Goal: Download file/media

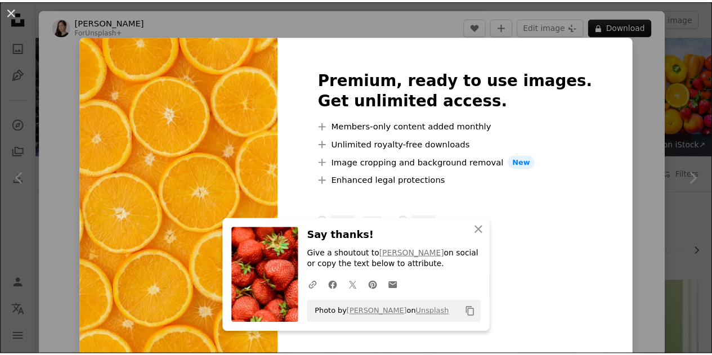
scroll to position [413, 0]
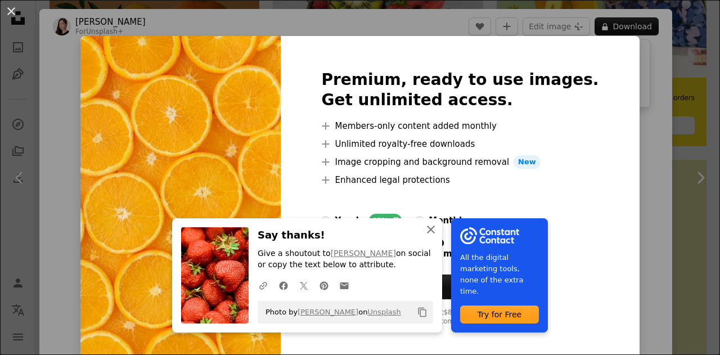
click at [435, 228] on icon "button" at bounding box center [431, 230] width 8 height 8
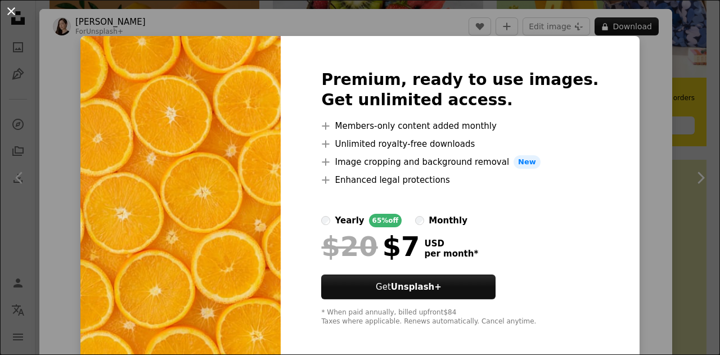
click at [8, 12] on button "An X shape" at bounding box center [12, 12] width 14 height 14
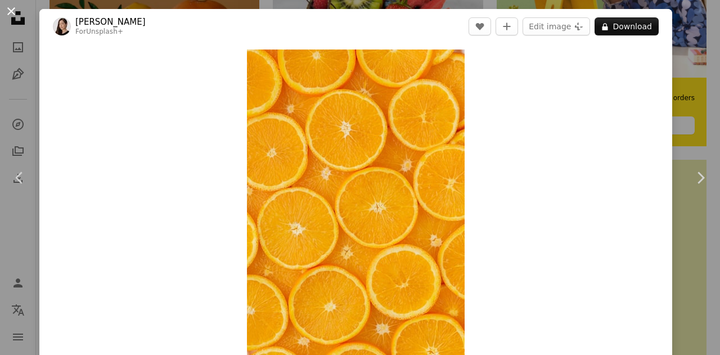
click at [9, 10] on button "An X shape" at bounding box center [12, 12] width 14 height 14
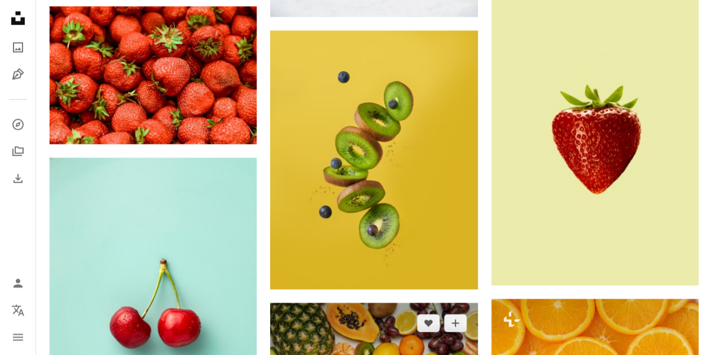
scroll to position [560, 0]
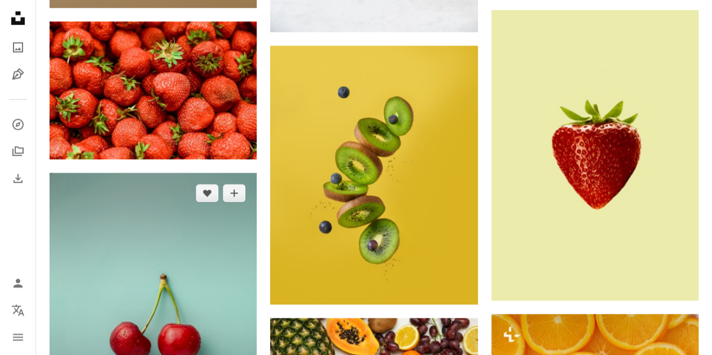
click at [255, 180] on img at bounding box center [153, 302] width 207 height 259
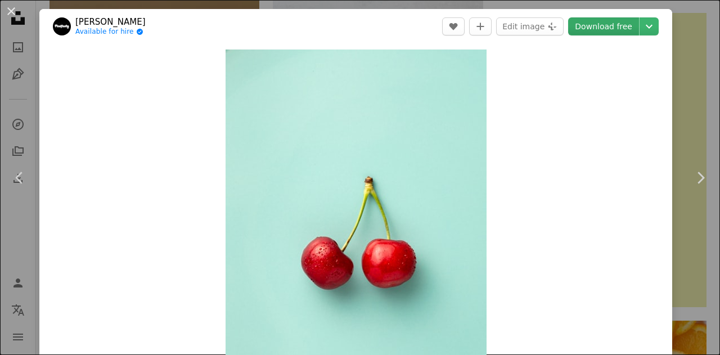
click at [584, 29] on link "Download free" at bounding box center [603, 26] width 71 height 18
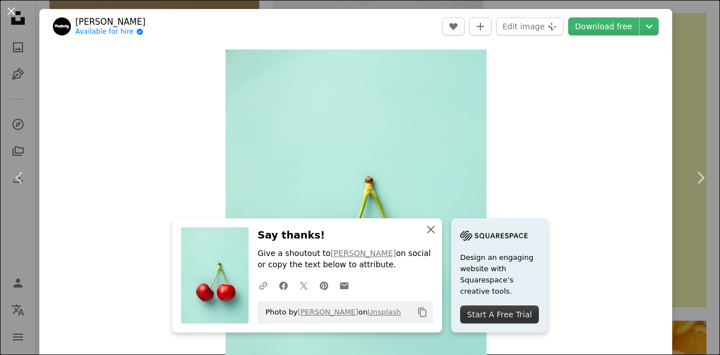
click at [438, 229] on icon "An X shape" at bounding box center [431, 230] width 14 height 14
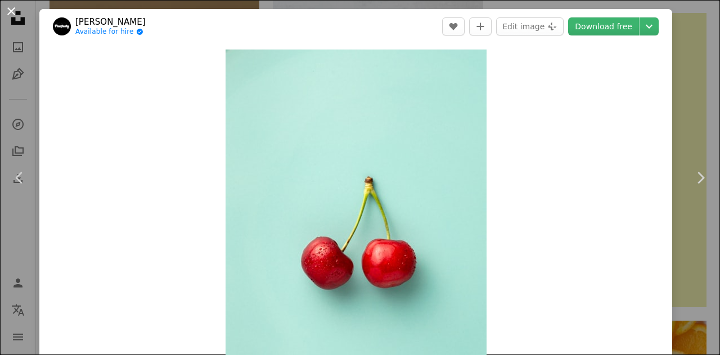
click at [11, 8] on button "An X shape" at bounding box center [12, 12] width 14 height 14
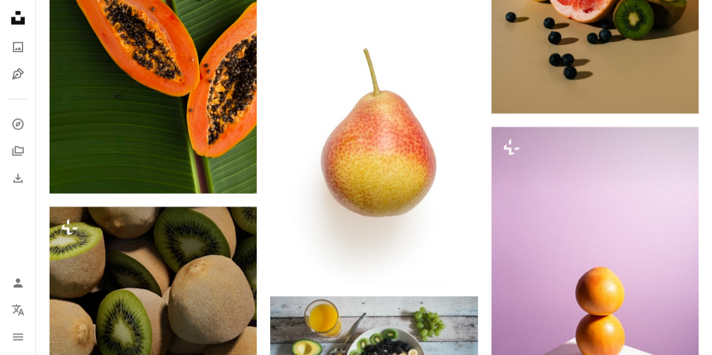
scroll to position [1396, 0]
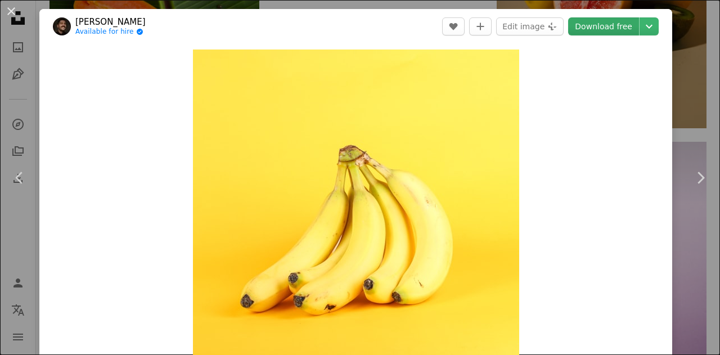
click at [618, 22] on link "Download free" at bounding box center [603, 26] width 71 height 18
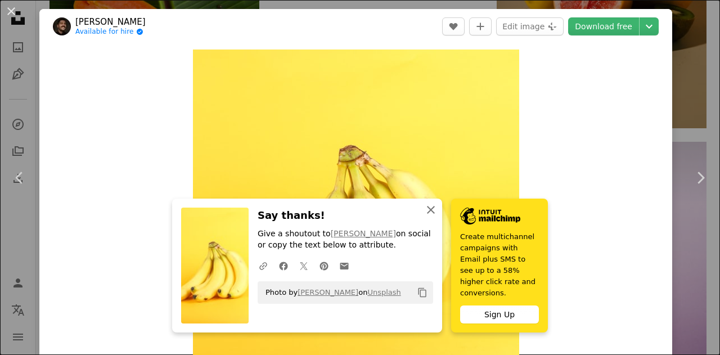
click at [438, 217] on icon "An X shape" at bounding box center [431, 210] width 14 height 14
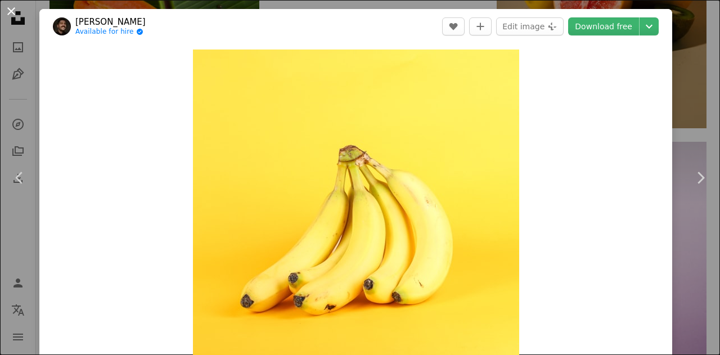
click at [9, 11] on button "An X shape" at bounding box center [12, 12] width 14 height 14
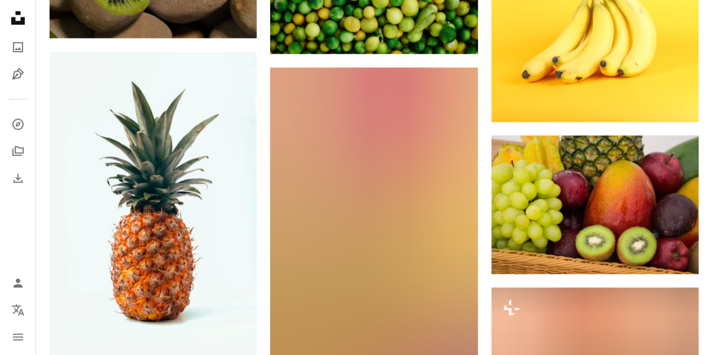
scroll to position [1933, 0]
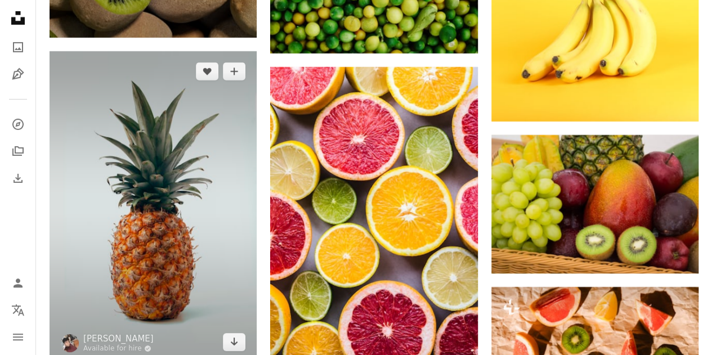
click at [110, 96] on img at bounding box center [153, 206] width 207 height 311
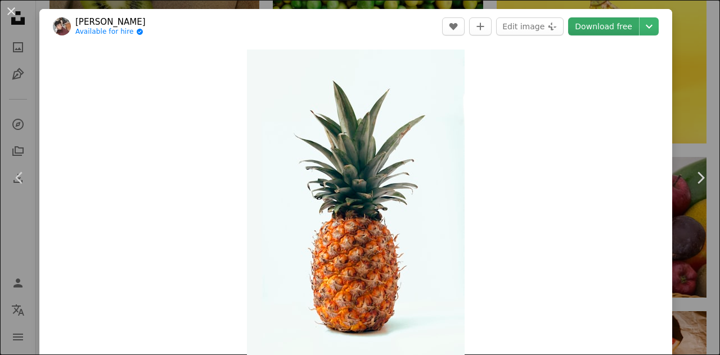
click at [603, 25] on link "Download free" at bounding box center [603, 26] width 71 height 18
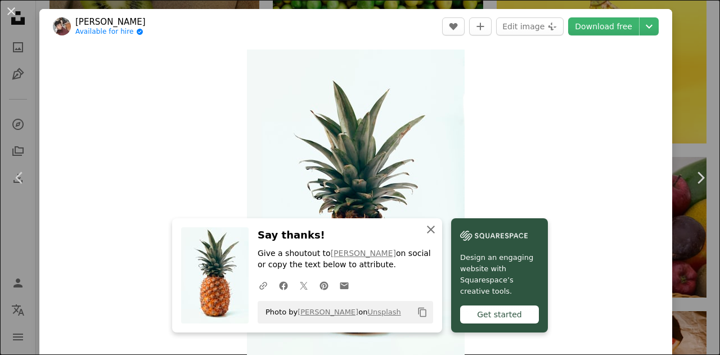
click at [435, 231] on icon "button" at bounding box center [431, 230] width 8 height 8
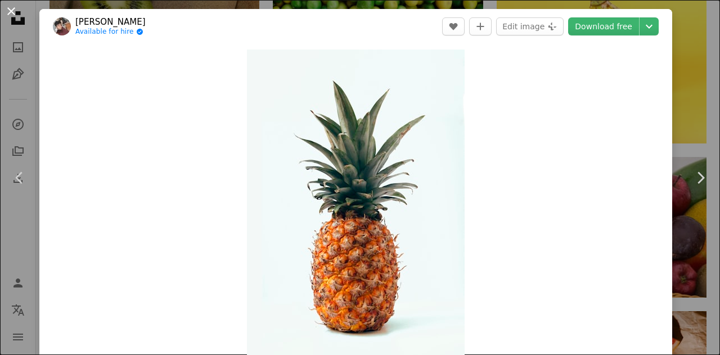
click at [10, 8] on button "An X shape" at bounding box center [12, 12] width 14 height 14
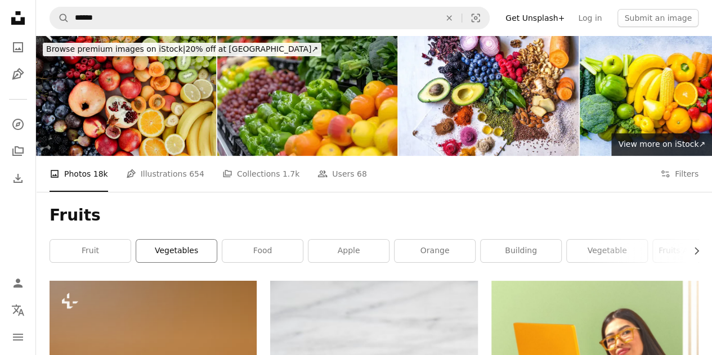
click at [177, 240] on link "vegetables" at bounding box center [176, 251] width 80 height 23
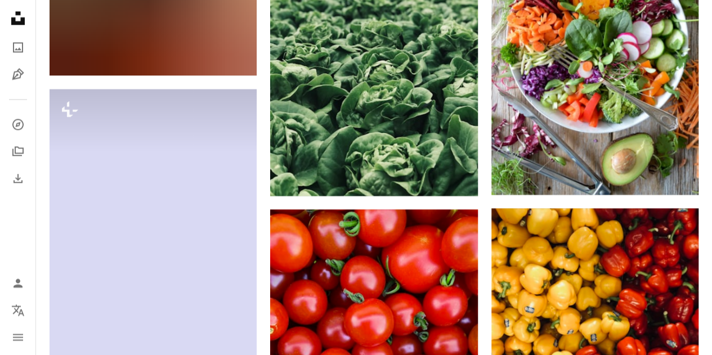
scroll to position [861, 0]
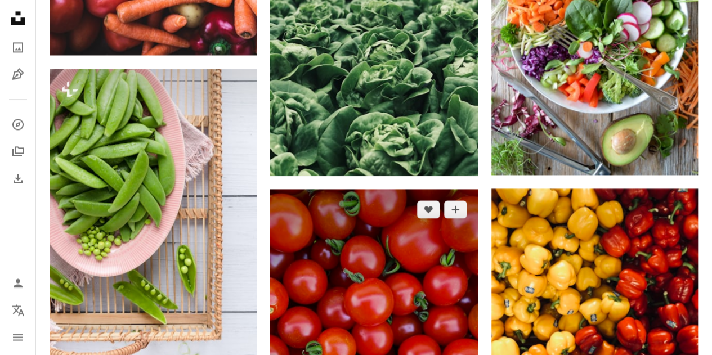
click at [384, 198] on img at bounding box center [373, 327] width 207 height 276
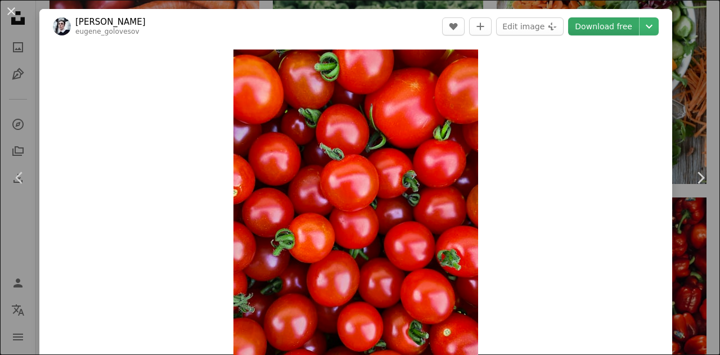
click at [598, 28] on link "Download free" at bounding box center [603, 26] width 71 height 18
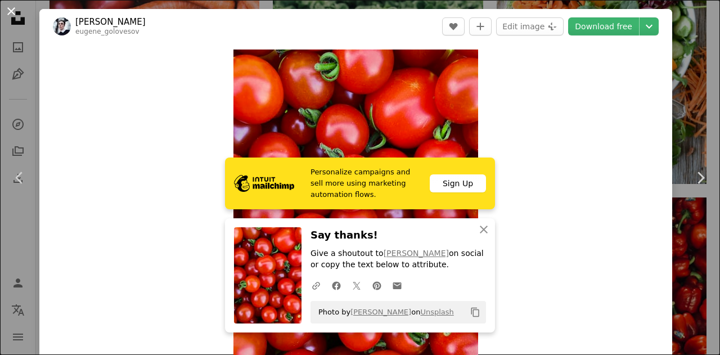
click at [10, 5] on button "An X shape" at bounding box center [12, 12] width 14 height 14
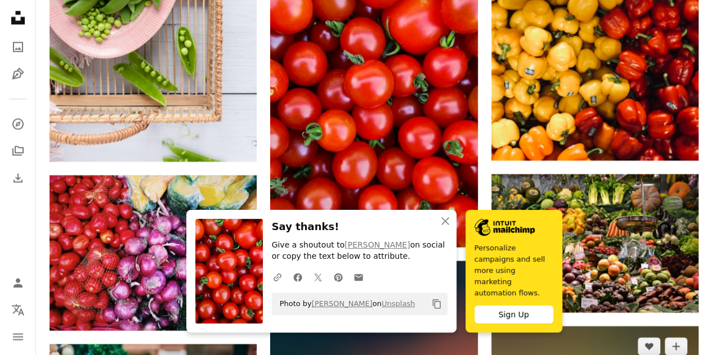
scroll to position [1113, 0]
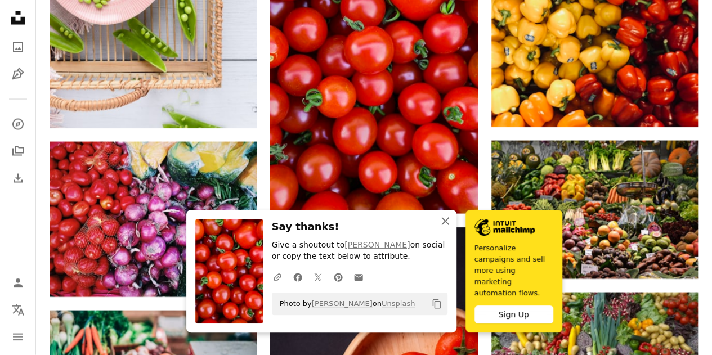
click at [452, 228] on icon "An X shape" at bounding box center [445, 221] width 14 height 14
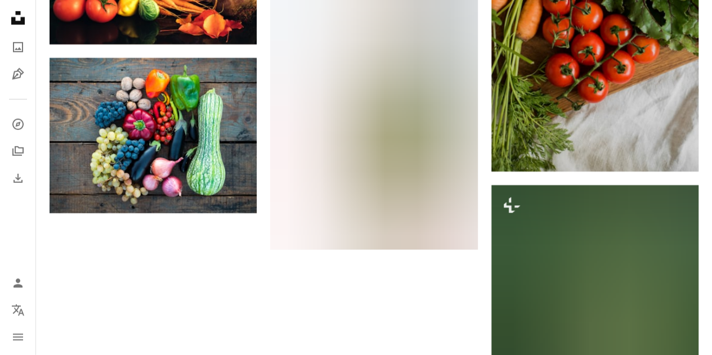
scroll to position [1706, 0]
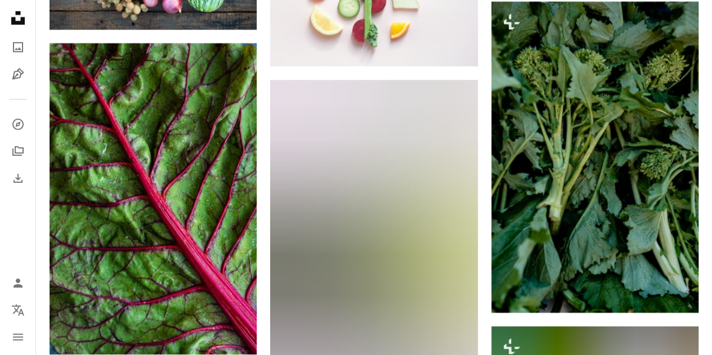
scroll to position [1858, 0]
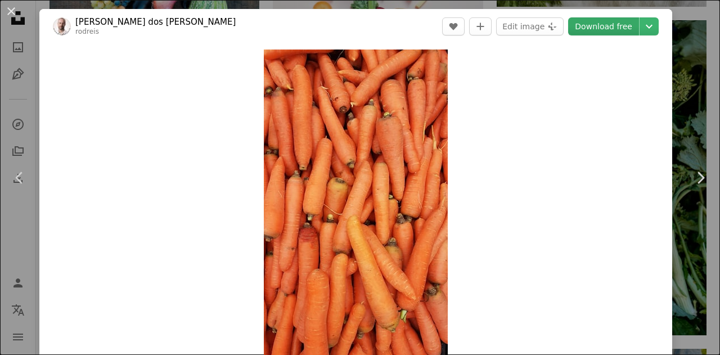
click at [593, 27] on link "Download free" at bounding box center [603, 26] width 71 height 18
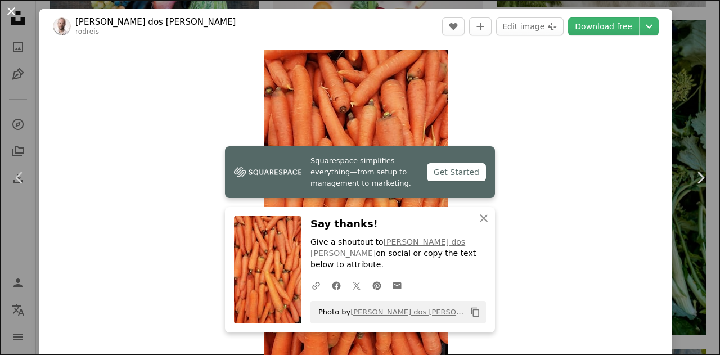
click at [9, 6] on button "An X shape" at bounding box center [12, 12] width 14 height 14
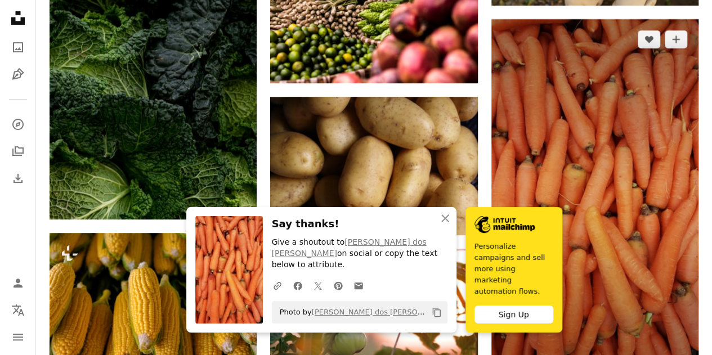
scroll to position [2317, 0]
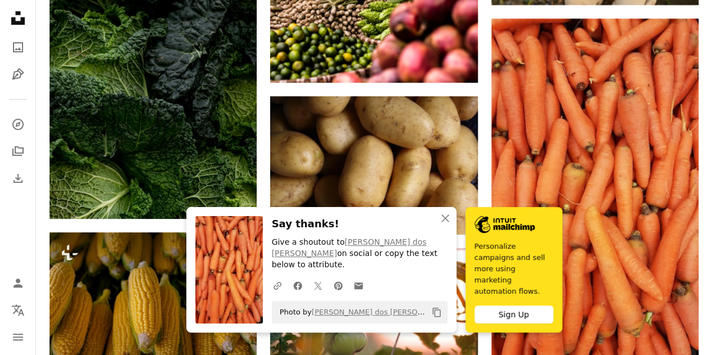
click at [166, 232] on img at bounding box center [153, 309] width 207 height 155
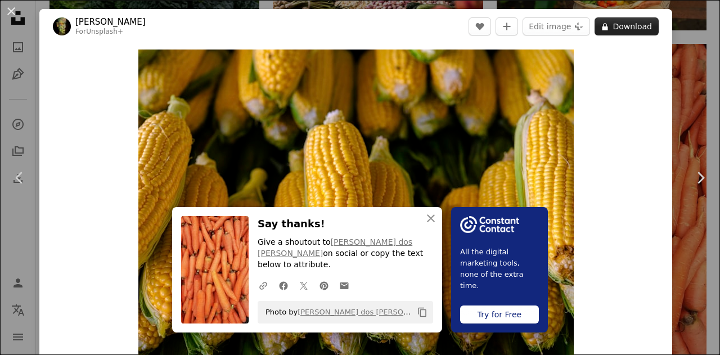
click at [616, 24] on button "A lock Download" at bounding box center [627, 26] width 64 height 18
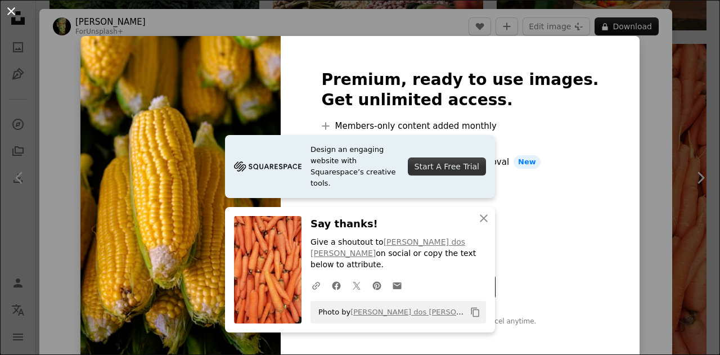
click at [11, 8] on button "An X shape" at bounding box center [12, 12] width 14 height 14
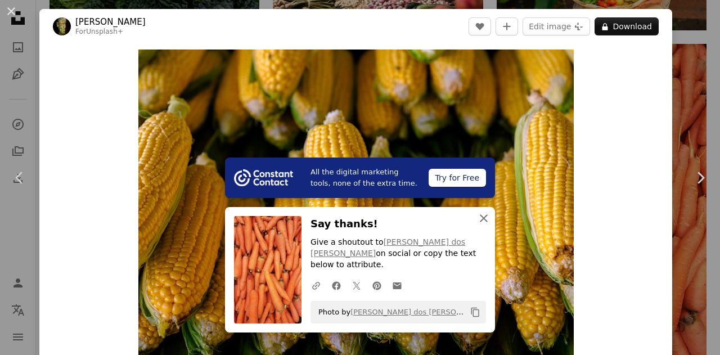
click at [478, 225] on icon "An X shape" at bounding box center [484, 219] width 14 height 14
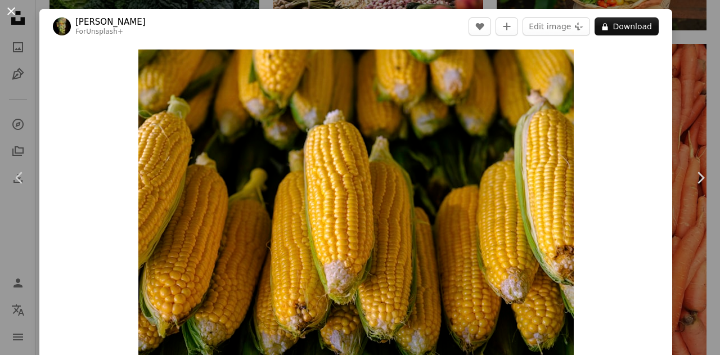
click at [11, 5] on button "An X shape" at bounding box center [12, 12] width 14 height 14
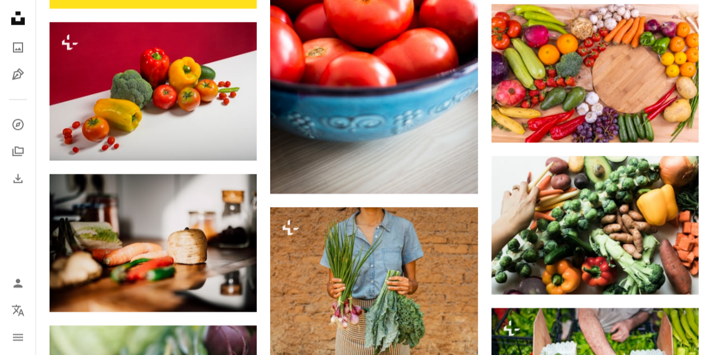
scroll to position [2989, 0]
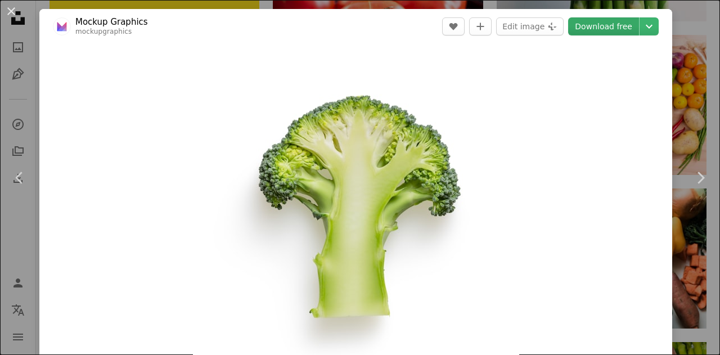
click at [609, 29] on link "Download free" at bounding box center [603, 26] width 71 height 18
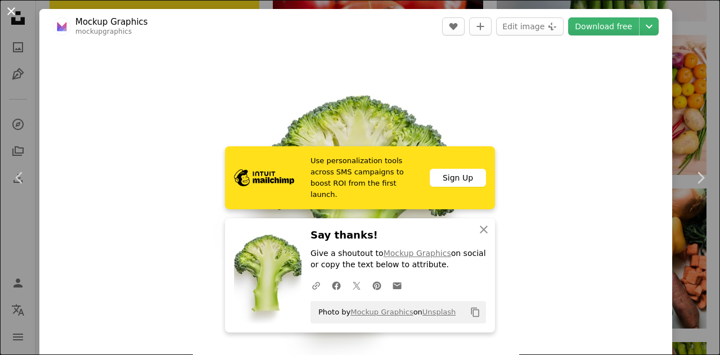
click at [8, 6] on button "An X shape" at bounding box center [12, 12] width 14 height 14
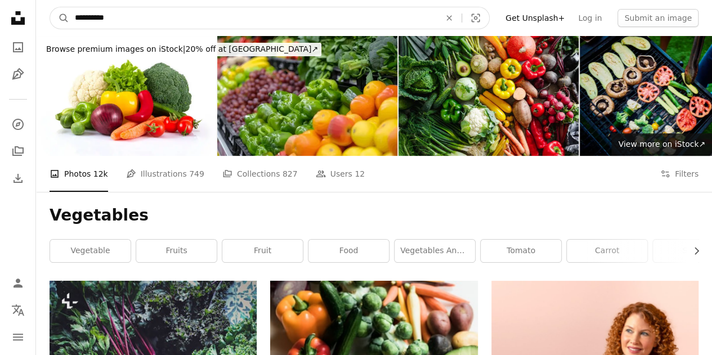
click at [186, 12] on input "**********" at bounding box center [252, 17] width 367 height 21
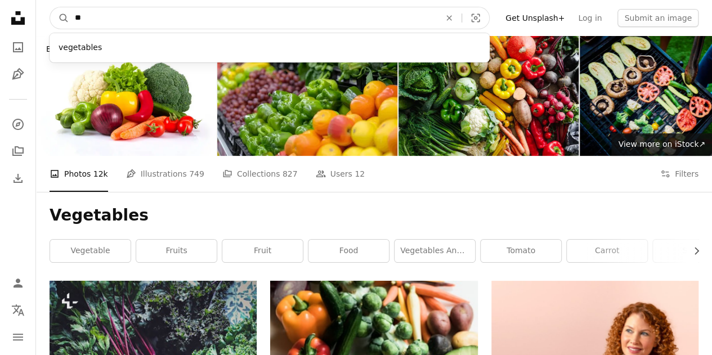
type input "*"
type input "*********"
click button "A magnifying glass" at bounding box center [59, 17] width 19 height 21
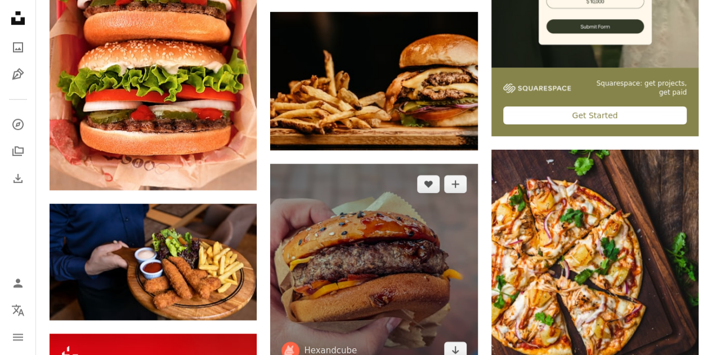
scroll to position [420, 0]
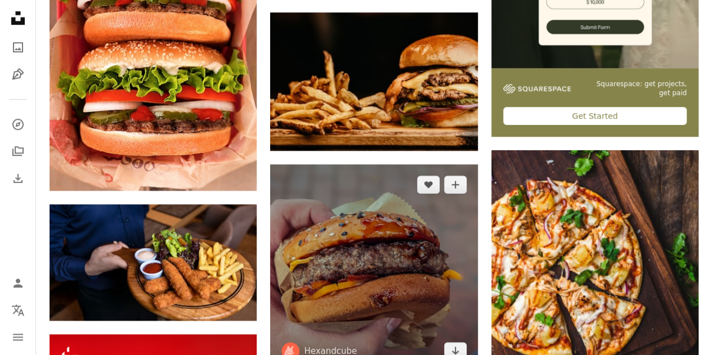
click at [355, 182] on img at bounding box center [373, 267] width 207 height 207
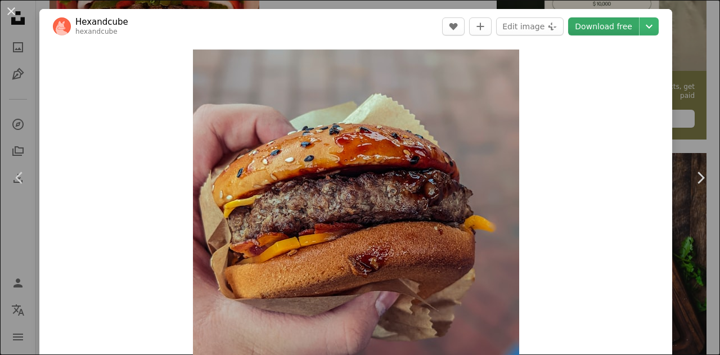
click at [593, 28] on link "Download free" at bounding box center [603, 26] width 71 height 18
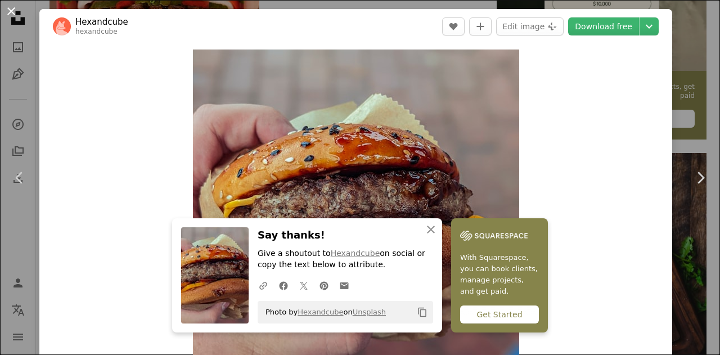
click at [7, 7] on button "An X shape" at bounding box center [12, 12] width 14 height 14
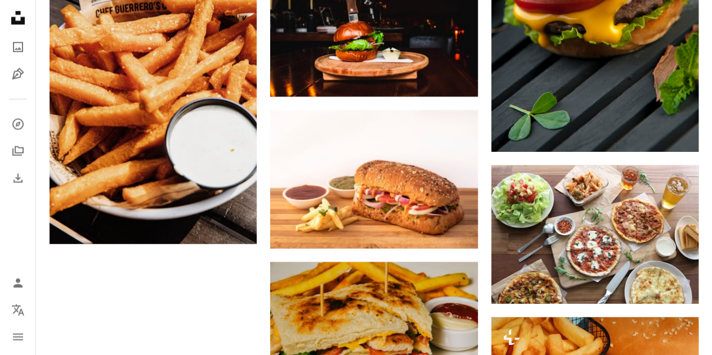
scroll to position [1320, 0]
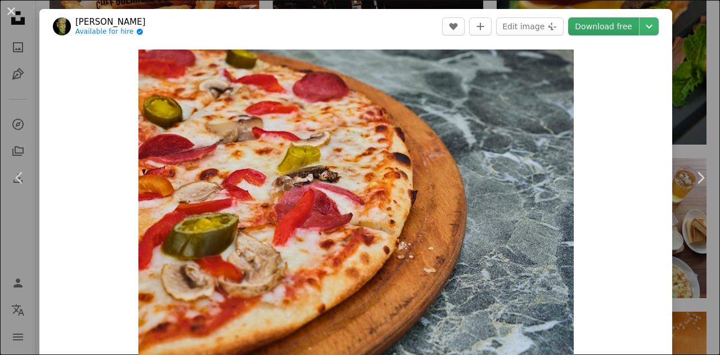
click at [609, 20] on link "Download free" at bounding box center [603, 26] width 71 height 18
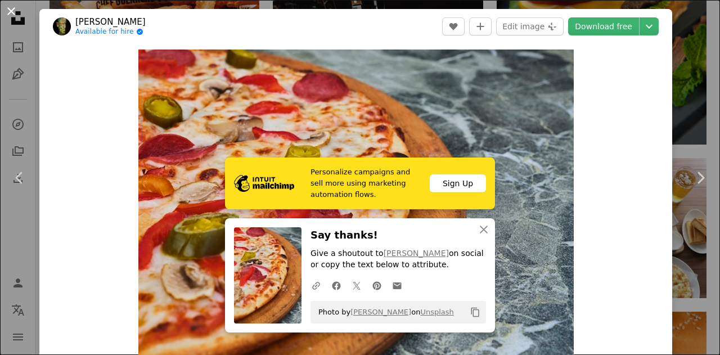
click at [8, 12] on button "An X shape" at bounding box center [12, 12] width 14 height 14
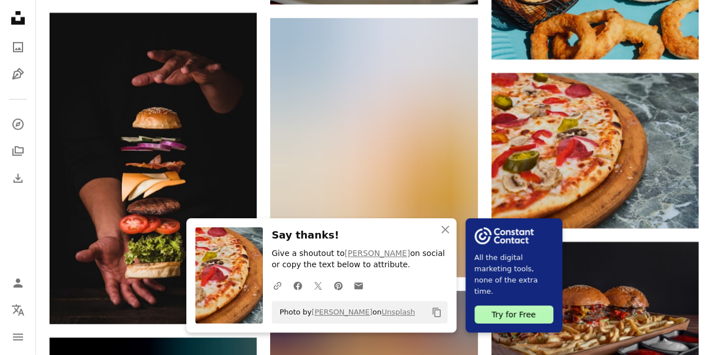
scroll to position [1694, 0]
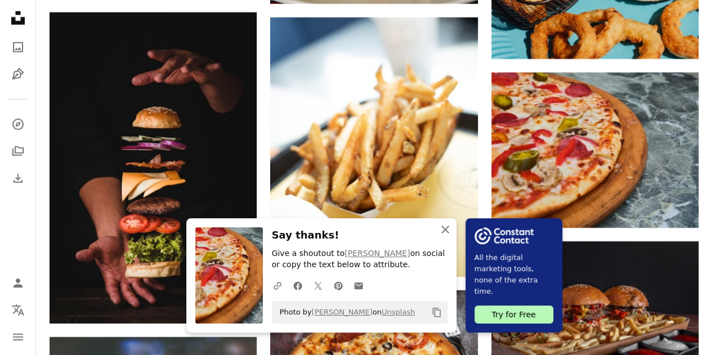
click at [452, 227] on icon "An X shape" at bounding box center [445, 230] width 14 height 14
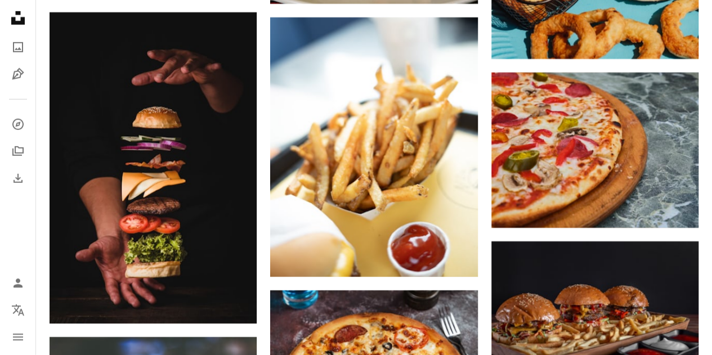
scroll to position [1503, 0]
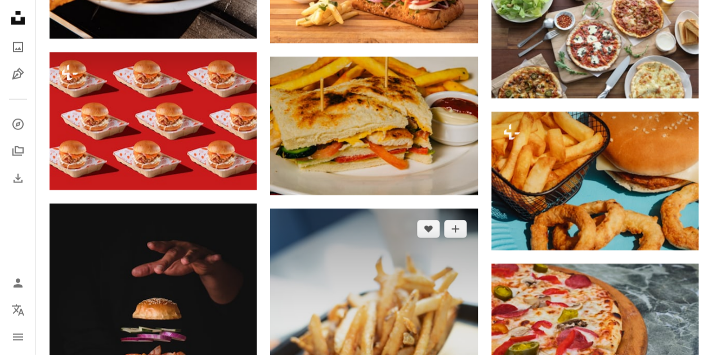
click at [384, 209] on img at bounding box center [373, 338] width 207 height 259
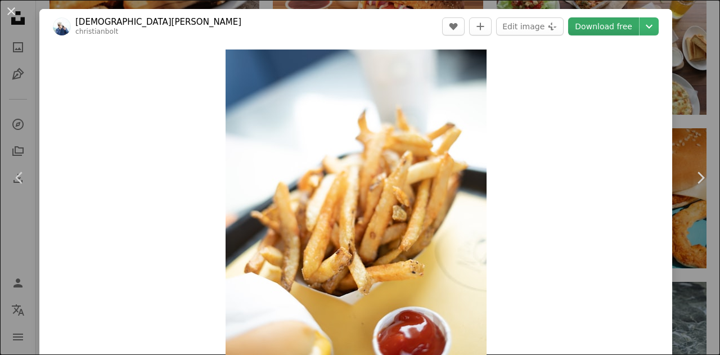
click at [603, 23] on link "Download free" at bounding box center [603, 26] width 71 height 18
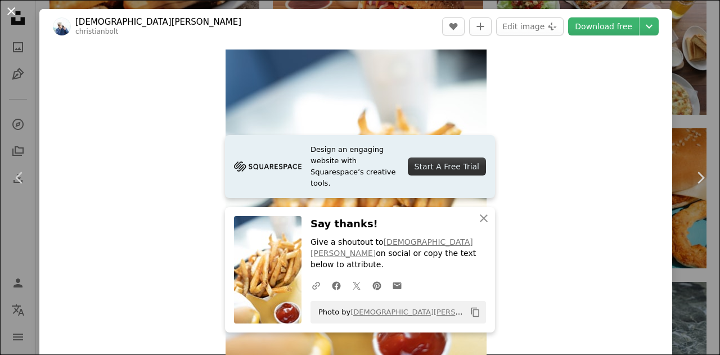
click at [12, 10] on button "An X shape" at bounding box center [12, 12] width 14 height 14
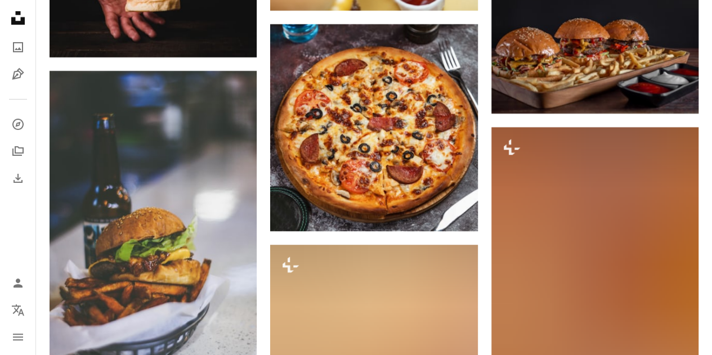
scroll to position [2120, 0]
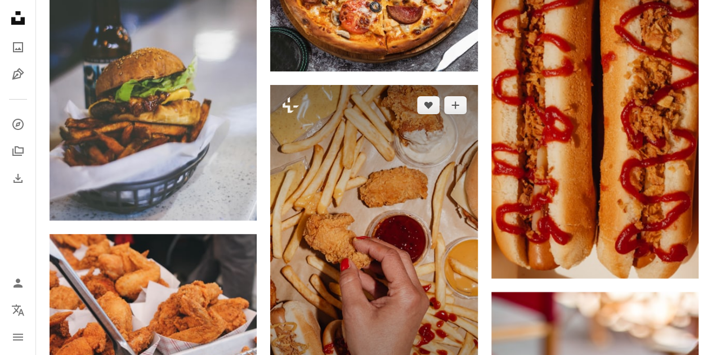
click at [361, 134] on img at bounding box center [373, 240] width 207 height 311
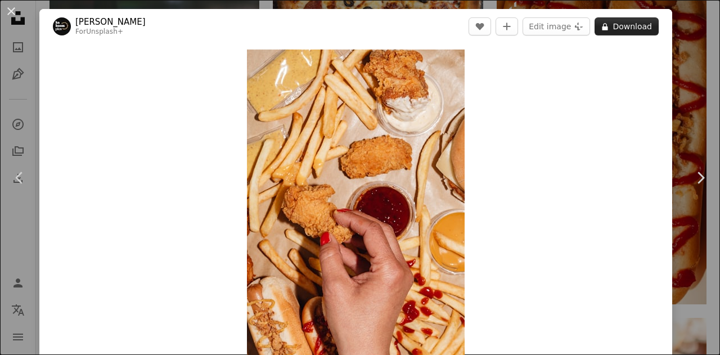
click at [619, 25] on button "A lock Download" at bounding box center [627, 26] width 64 height 18
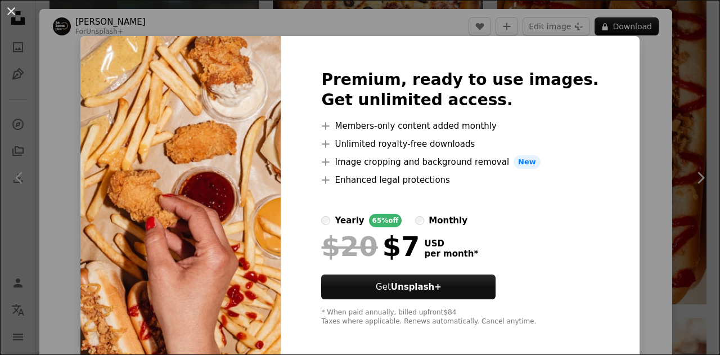
click at [643, 134] on div "An X shape Premium, ready to use images. Get unlimited access. A plus sign Memb…" at bounding box center [360, 177] width 720 height 355
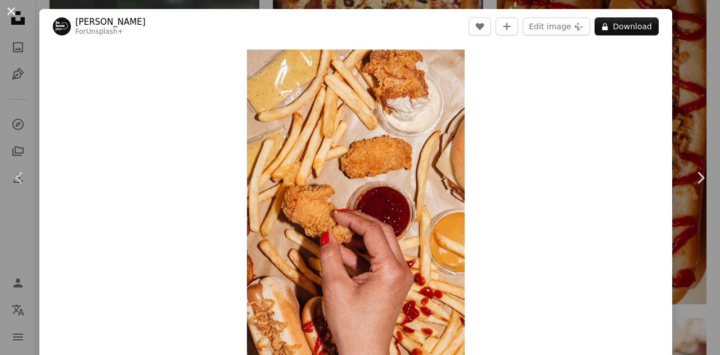
click at [8, 12] on button "An X shape" at bounding box center [12, 12] width 14 height 14
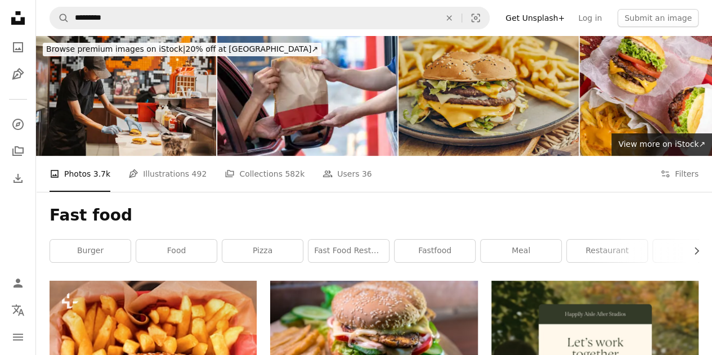
click at [555, 192] on div "Fast food Chevron right burger food pizza fast food restaurant fastfood meal re…" at bounding box center [374, 236] width 676 height 89
click at [499, 240] on link "meal" at bounding box center [521, 251] width 80 height 23
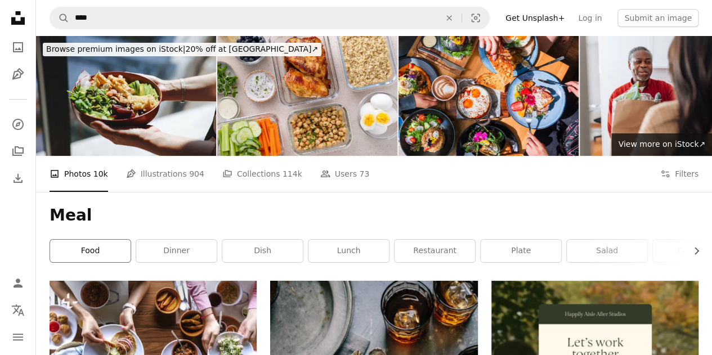
click at [86, 240] on link "food" at bounding box center [90, 251] width 80 height 23
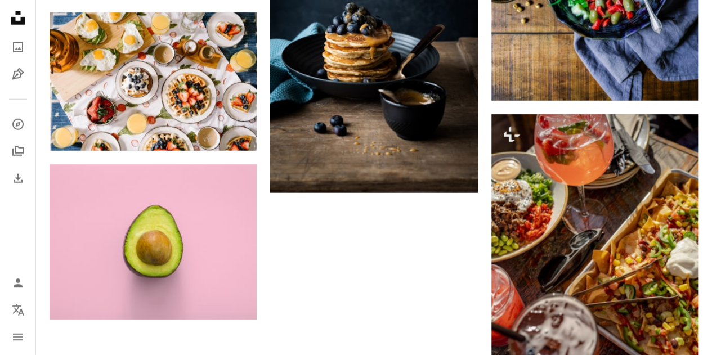
scroll to position [1492, 0]
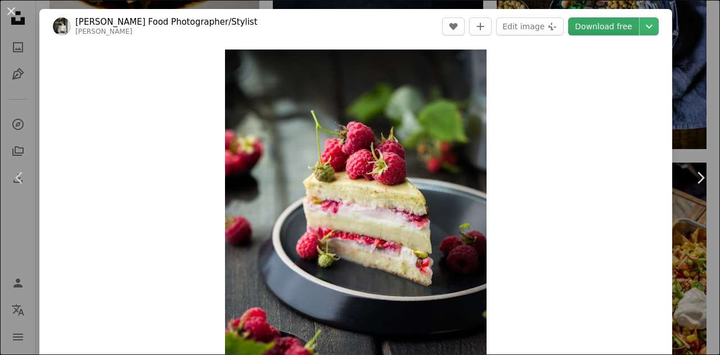
click at [603, 26] on link "Download free" at bounding box center [603, 26] width 71 height 18
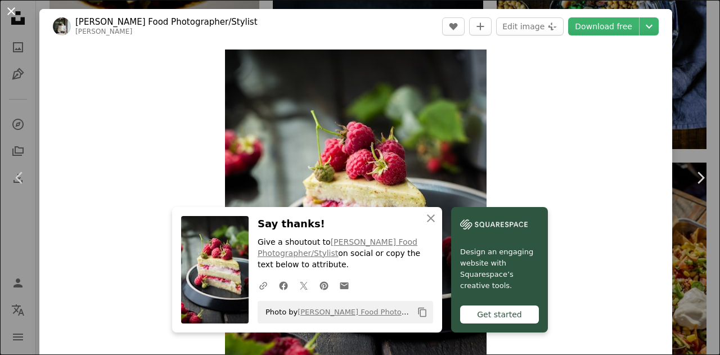
click at [12, 8] on button "An X shape" at bounding box center [12, 12] width 14 height 14
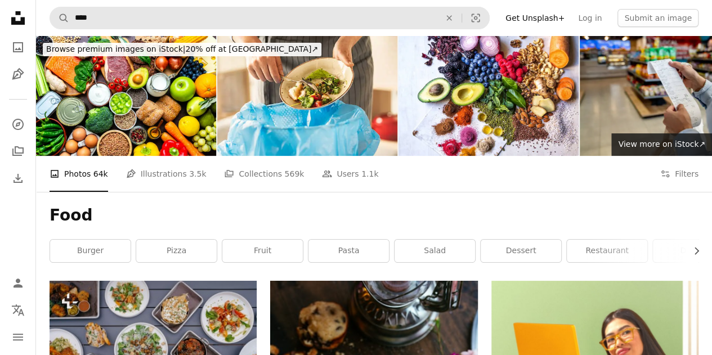
click at [253, 29] on form "A magnifying glass **** An X shape Visual search" at bounding box center [270, 18] width 440 height 23
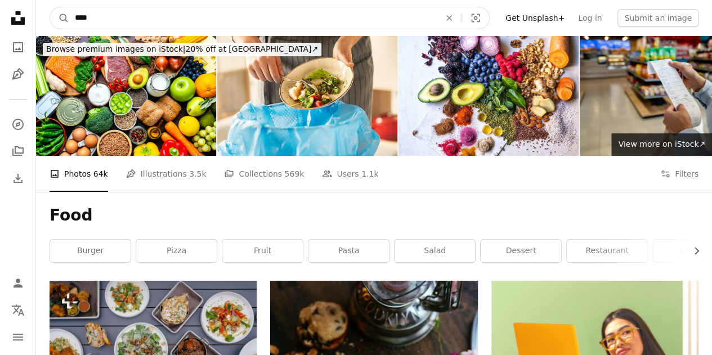
click at [247, 8] on input "****" at bounding box center [252, 17] width 367 height 21
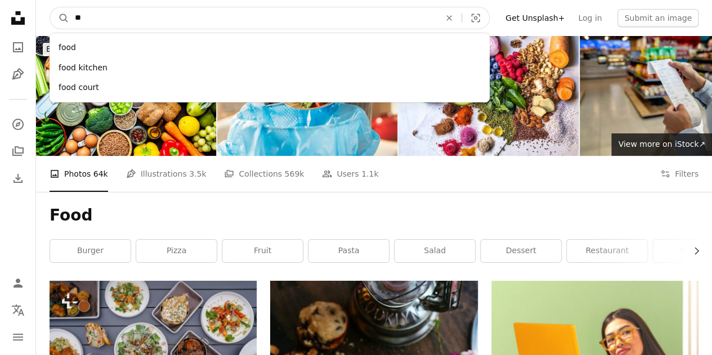
type input "*"
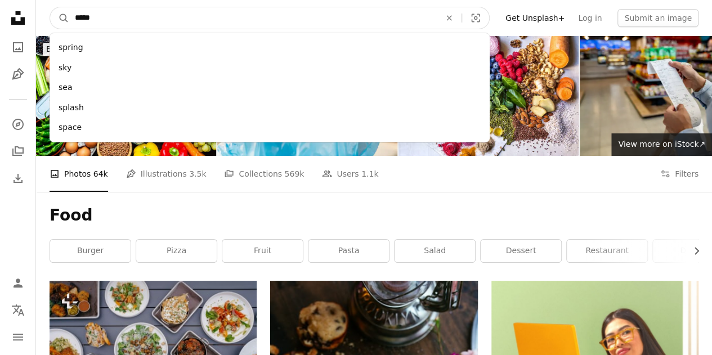
type input "******"
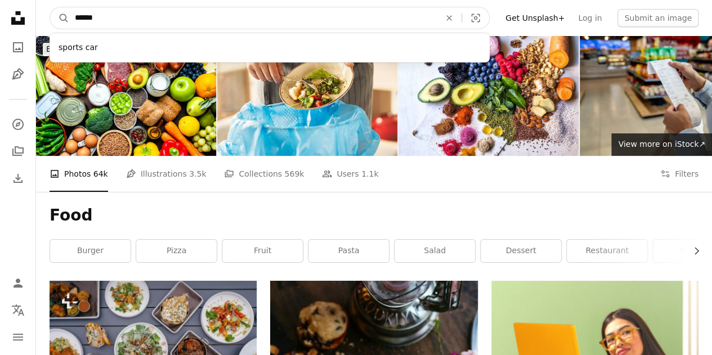
click button "A magnifying glass" at bounding box center [59, 17] width 19 height 21
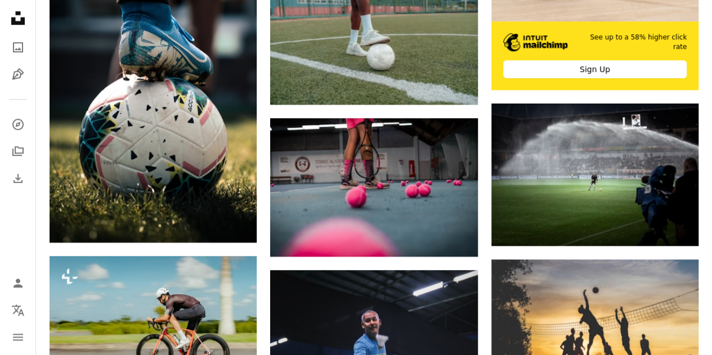
scroll to position [483, 0]
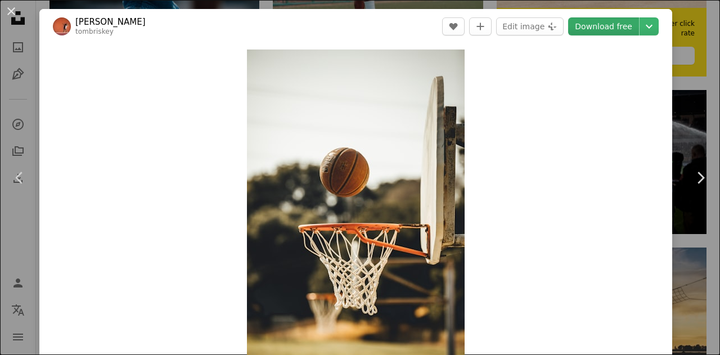
click at [589, 27] on link "Download free" at bounding box center [603, 26] width 71 height 18
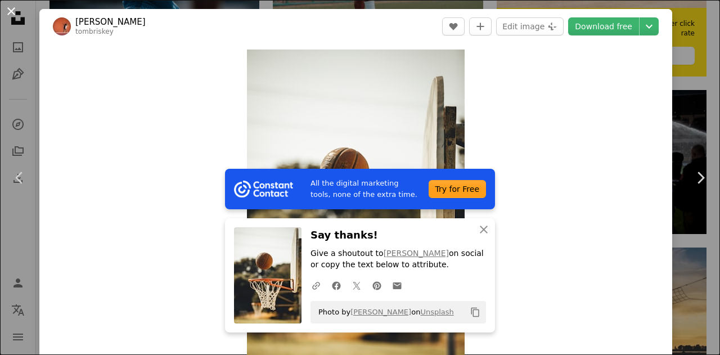
click at [8, 11] on button "An X shape" at bounding box center [12, 12] width 14 height 14
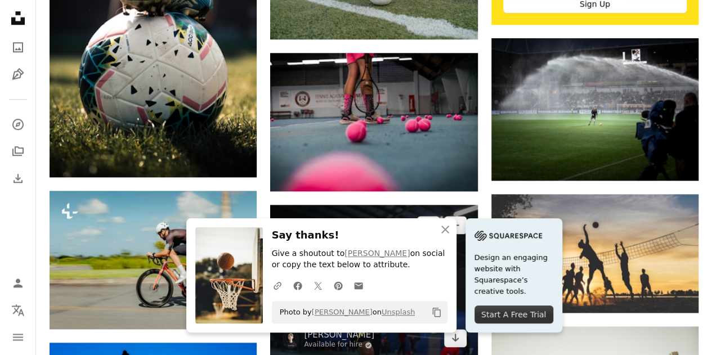
scroll to position [521, 0]
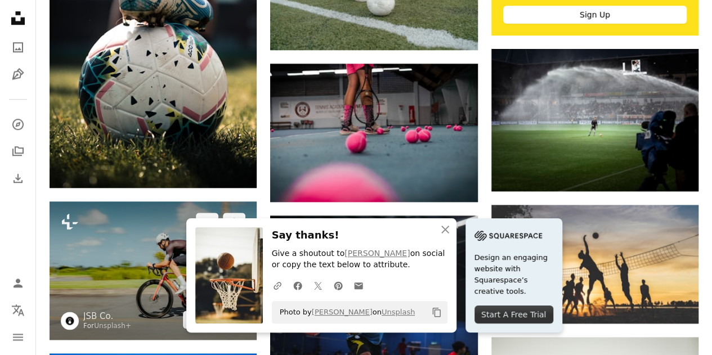
click at [163, 201] on img at bounding box center [153, 270] width 207 height 138
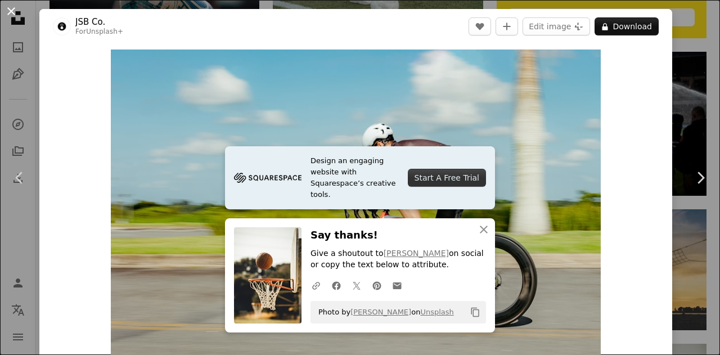
click at [8, 8] on button "An X shape" at bounding box center [12, 12] width 14 height 14
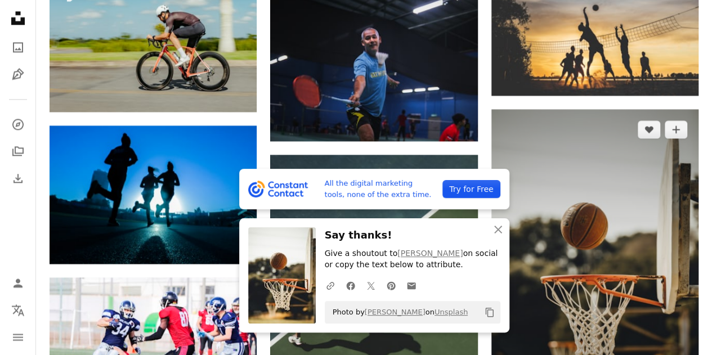
scroll to position [750, 0]
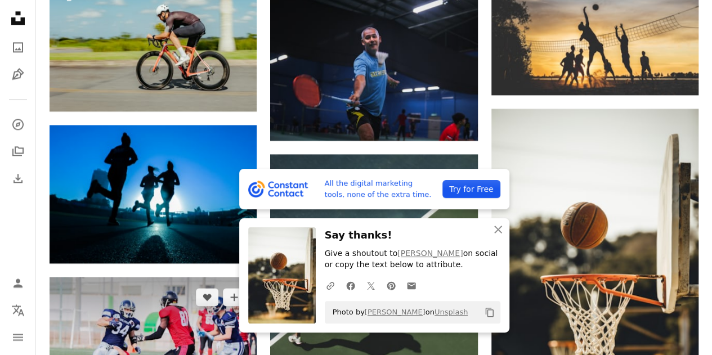
click at [138, 277] on img at bounding box center [153, 346] width 207 height 138
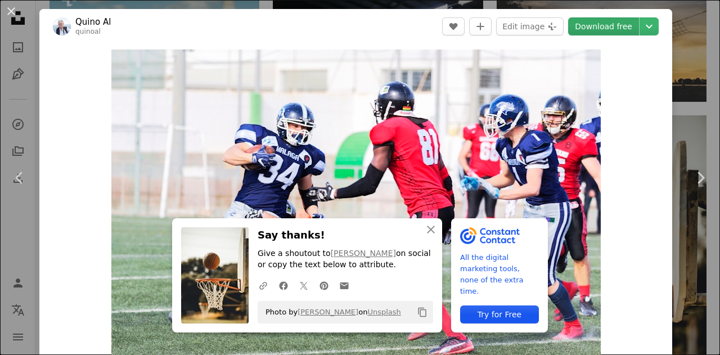
click at [593, 29] on link "Download free" at bounding box center [603, 26] width 71 height 18
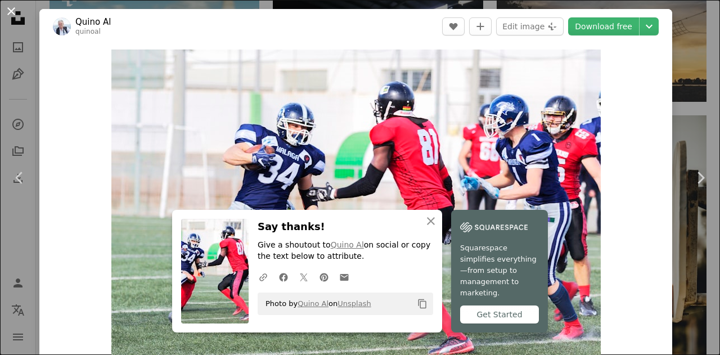
click at [12, 7] on button "An X shape" at bounding box center [12, 12] width 14 height 14
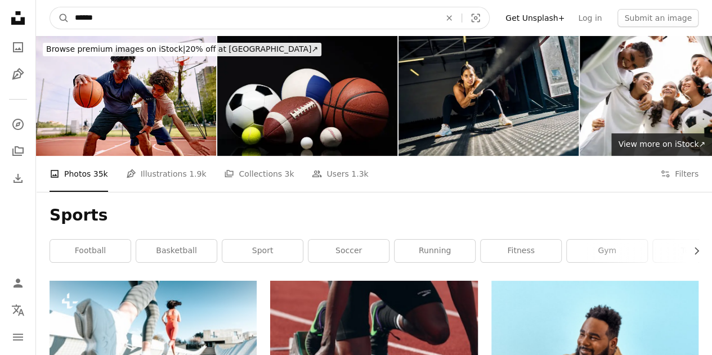
click at [107, 16] on input "******" at bounding box center [252, 17] width 367 height 21
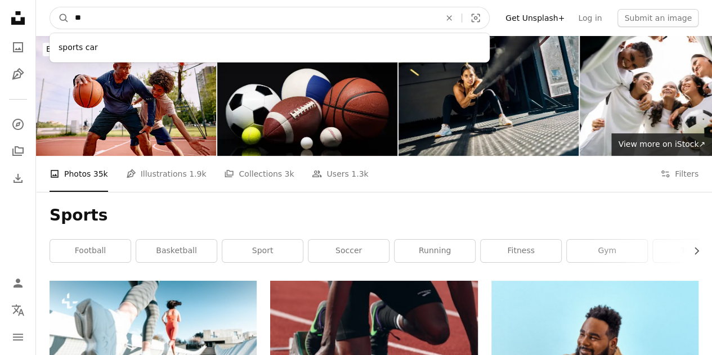
type input "*"
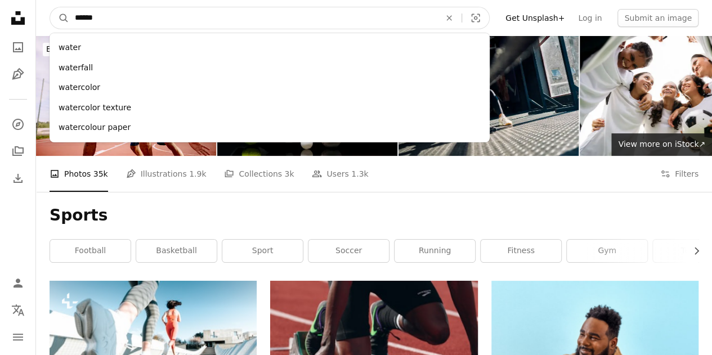
type input "*******"
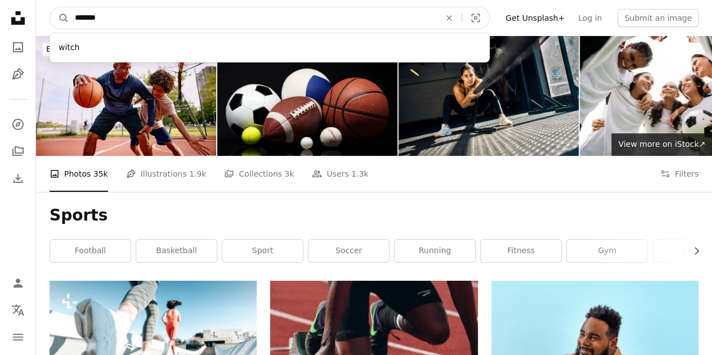
click button "A magnifying glass" at bounding box center [59, 17] width 19 height 21
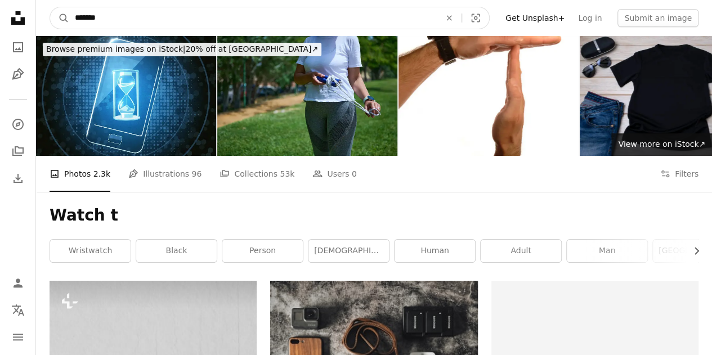
click at [107, 16] on input "*******" at bounding box center [252, 17] width 367 height 21
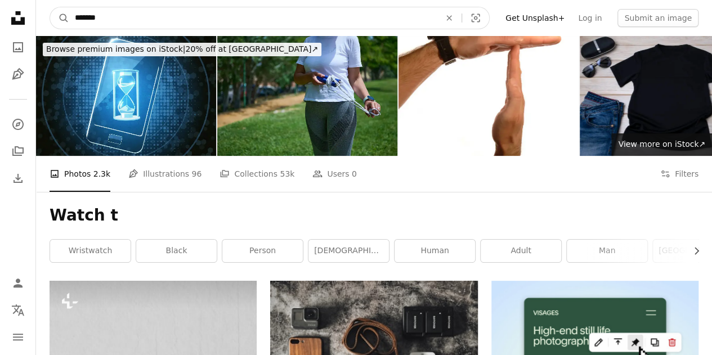
type input "********"
click button "A magnifying glass" at bounding box center [59, 17] width 19 height 21
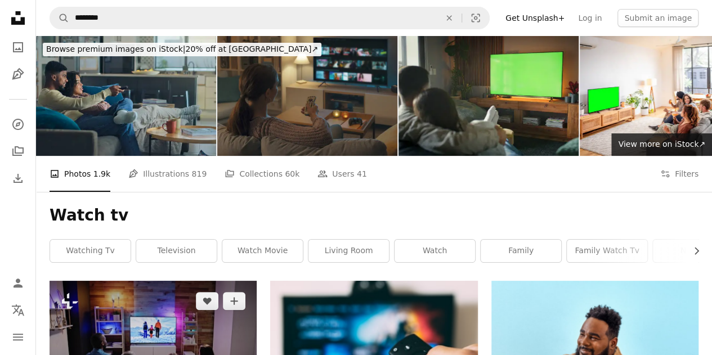
click at [158, 281] on img at bounding box center [153, 343] width 207 height 125
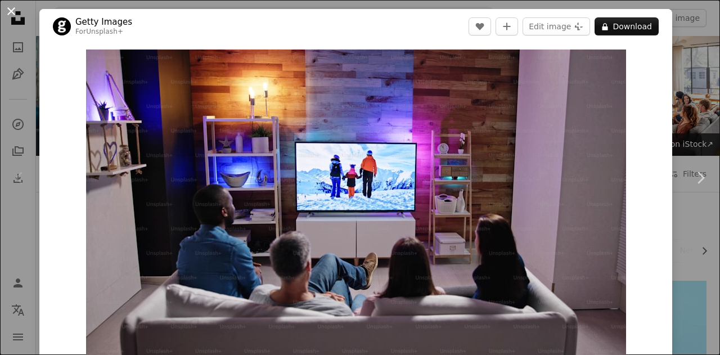
click at [10, 11] on button "An X shape" at bounding box center [12, 12] width 14 height 14
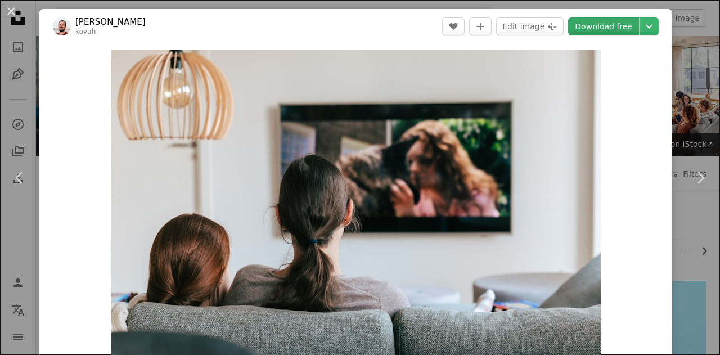
click at [612, 30] on link "Download free" at bounding box center [603, 26] width 71 height 18
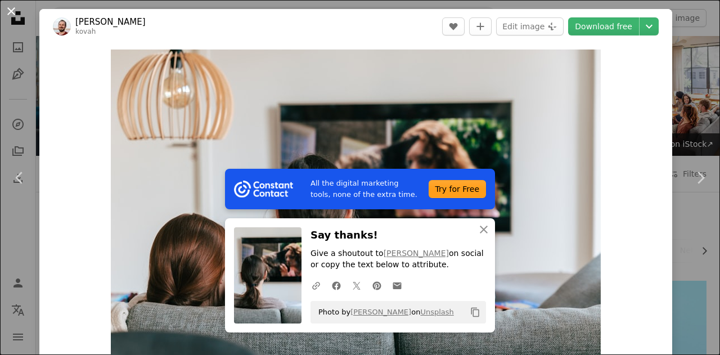
click at [8, 10] on button "An X shape" at bounding box center [12, 12] width 14 height 14
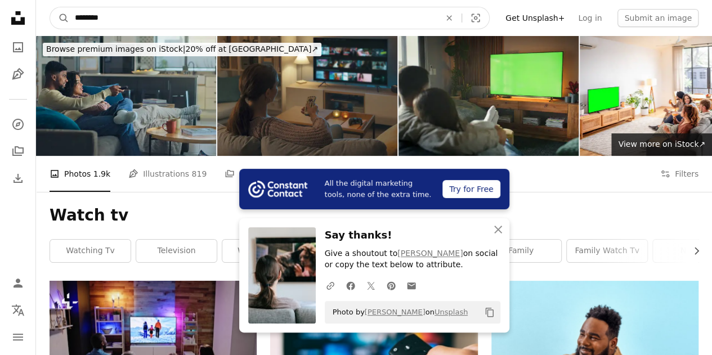
click at [121, 21] on input "********" at bounding box center [252, 17] width 367 height 21
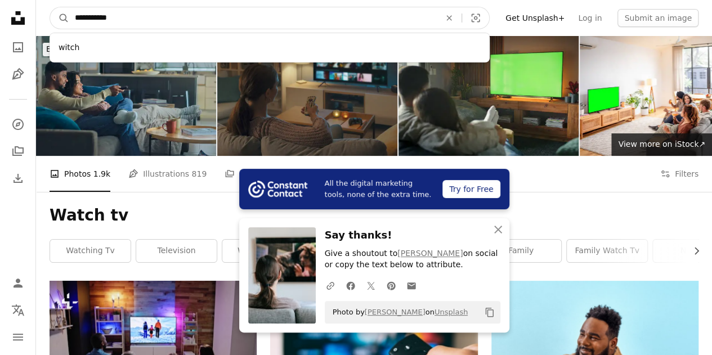
type input "**********"
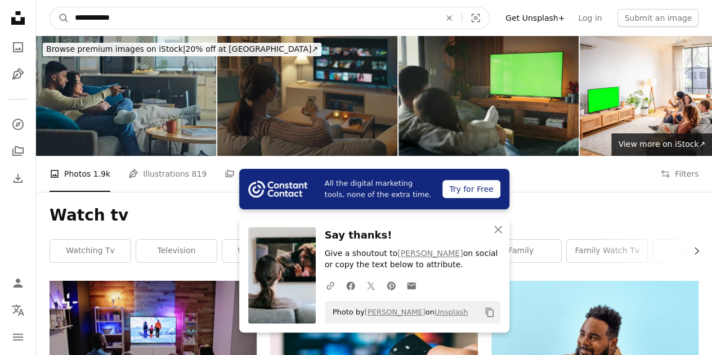
click button "A magnifying glass" at bounding box center [59, 17] width 19 height 21
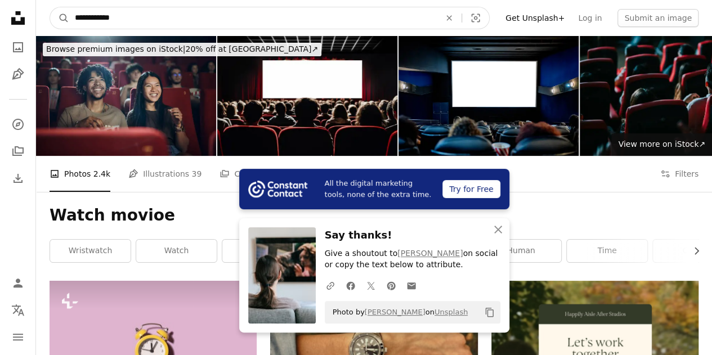
click at [131, 20] on input "**********" at bounding box center [252, 17] width 367 height 21
type input "**********"
click button "A magnifying glass" at bounding box center [59, 17] width 19 height 21
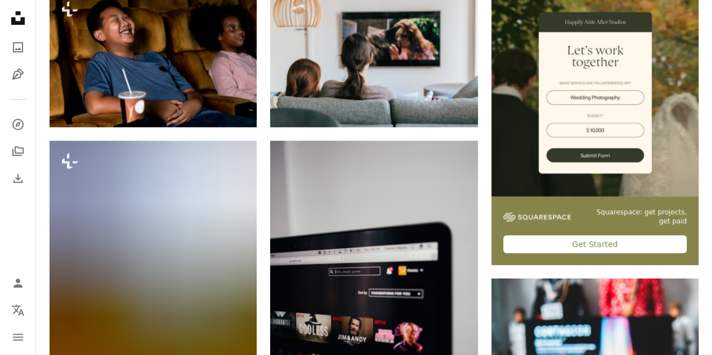
scroll to position [292, 0]
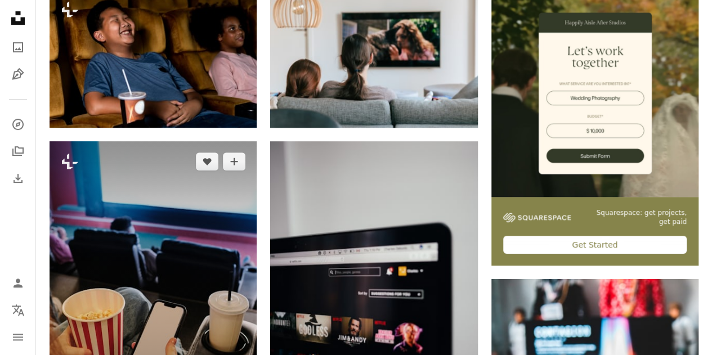
click at [111, 141] on img at bounding box center [153, 296] width 207 height 311
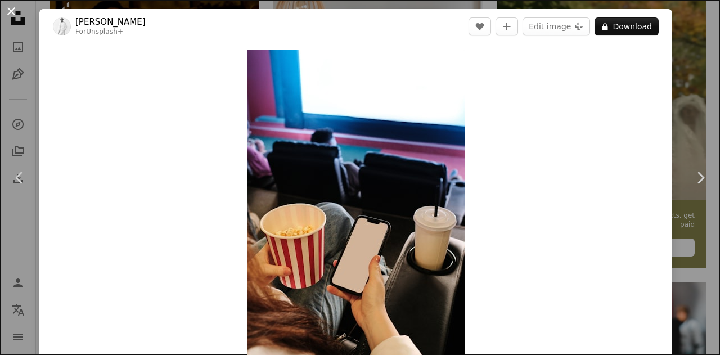
click at [10, 8] on button "An X shape" at bounding box center [12, 12] width 14 height 14
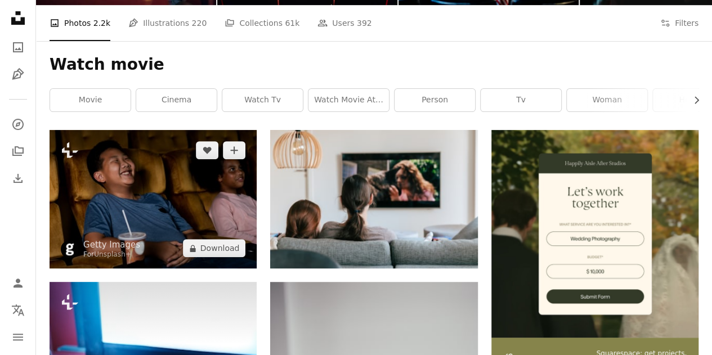
scroll to position [150, 0]
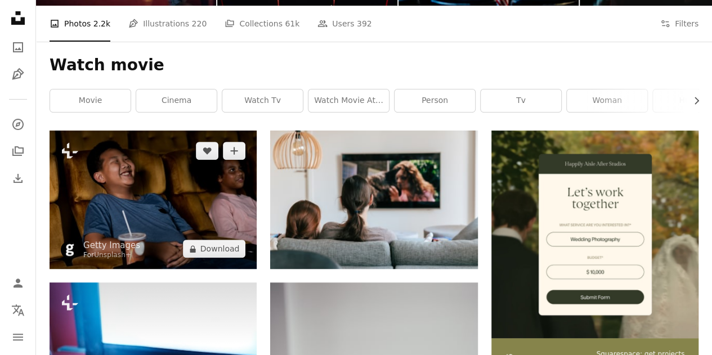
click at [160, 131] on img at bounding box center [153, 200] width 207 height 138
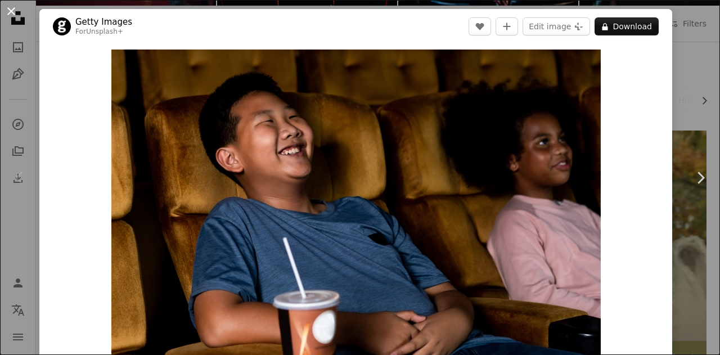
click at [12, 8] on button "An X shape" at bounding box center [12, 12] width 14 height 14
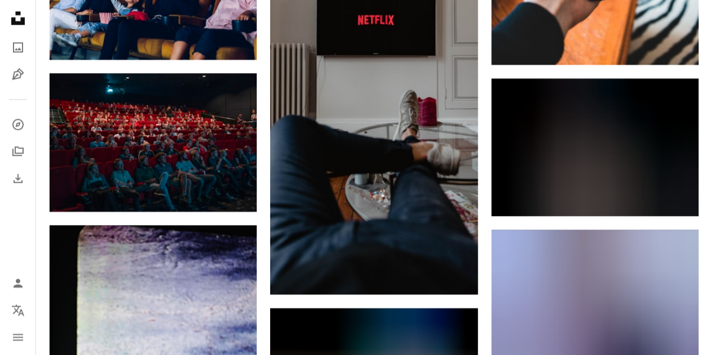
scroll to position [912, 0]
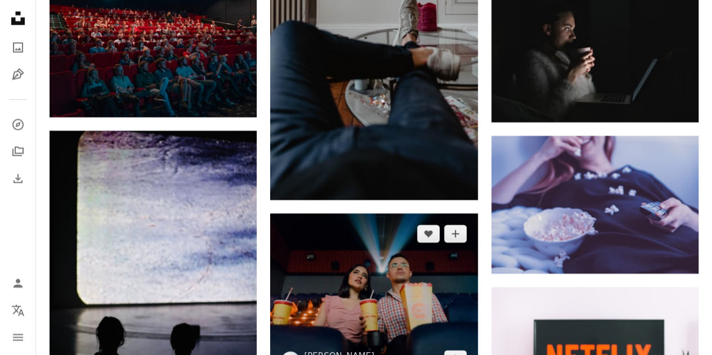
click at [368, 213] on img at bounding box center [373, 296] width 207 height 166
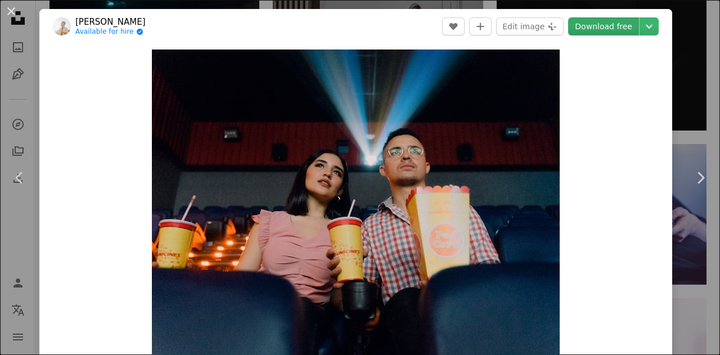
click at [611, 27] on link "Download free" at bounding box center [603, 26] width 71 height 18
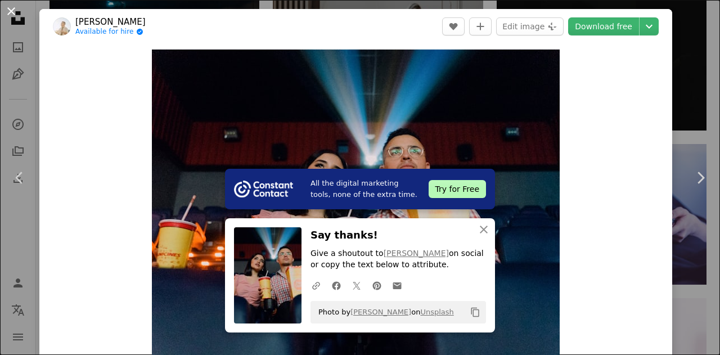
click at [8, 7] on button "An X shape" at bounding box center [12, 12] width 14 height 14
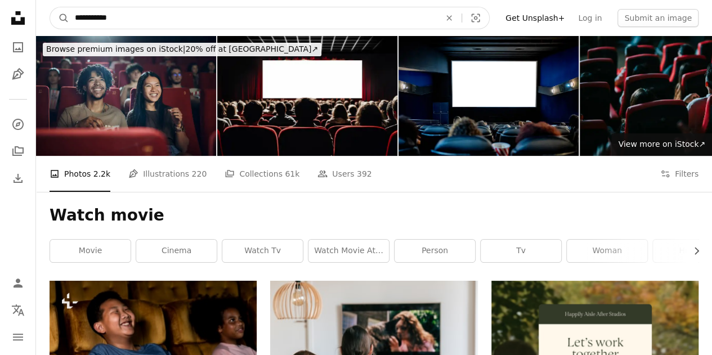
drag, startPoint x: 129, startPoint y: 16, endPoint x: 10, endPoint y: 30, distance: 120.1
type input "**********"
click at [50, 7] on button "A magnifying glass" at bounding box center [59, 17] width 19 height 21
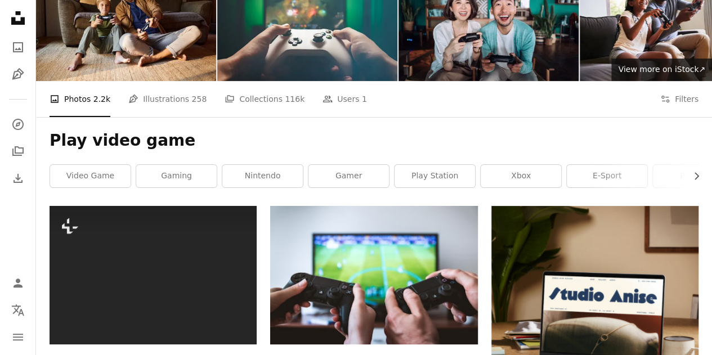
scroll to position [74, 0]
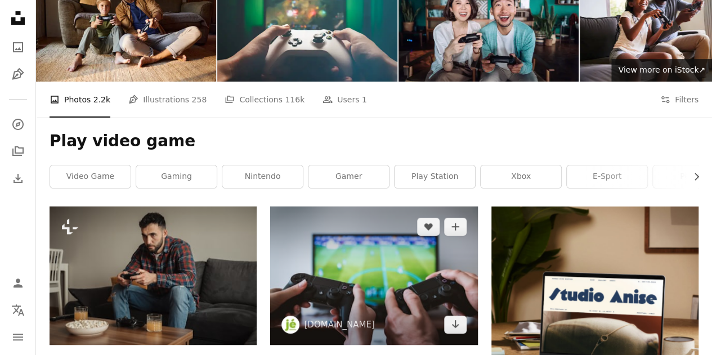
click at [407, 207] on img at bounding box center [373, 276] width 207 height 138
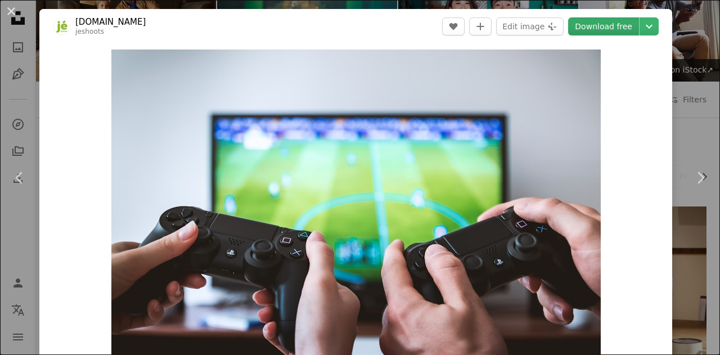
click at [583, 30] on link "Download free" at bounding box center [603, 26] width 71 height 18
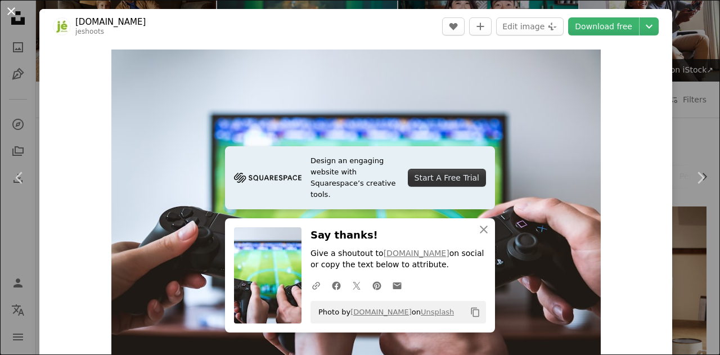
click at [11, 12] on button "An X shape" at bounding box center [12, 12] width 14 height 14
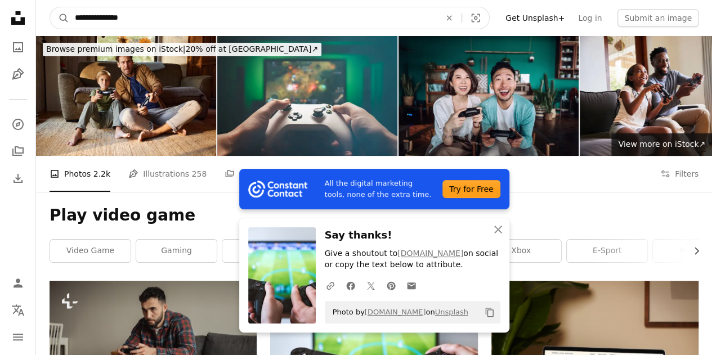
drag, startPoint x: 145, startPoint y: 13, endPoint x: 93, endPoint y: 19, distance: 52.6
click at [93, 19] on input "**********" at bounding box center [252, 17] width 367 height 21
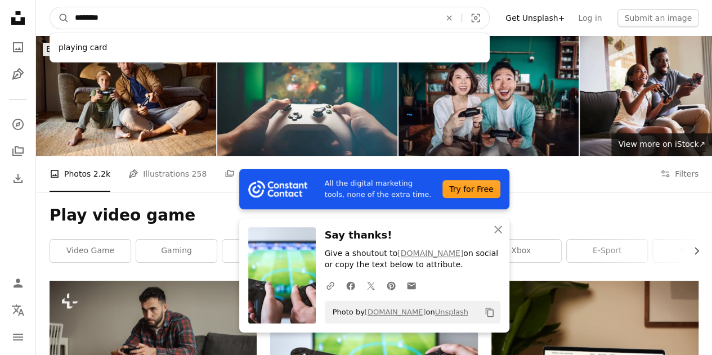
type input "*********"
click button "A magnifying glass" at bounding box center [59, 17] width 19 height 21
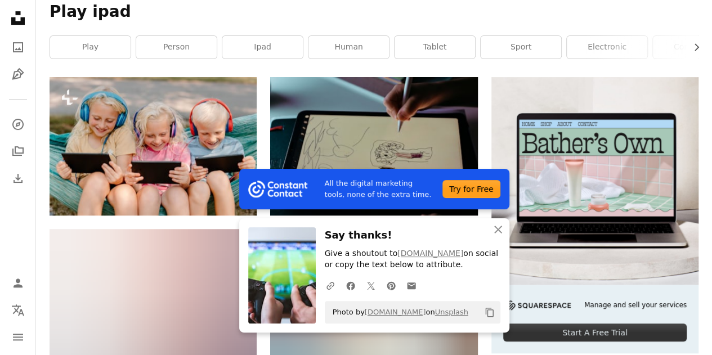
scroll to position [205, 0]
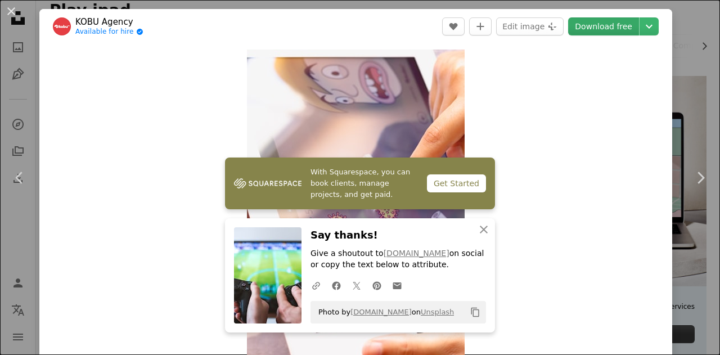
click at [593, 27] on link "Download free" at bounding box center [603, 26] width 71 height 18
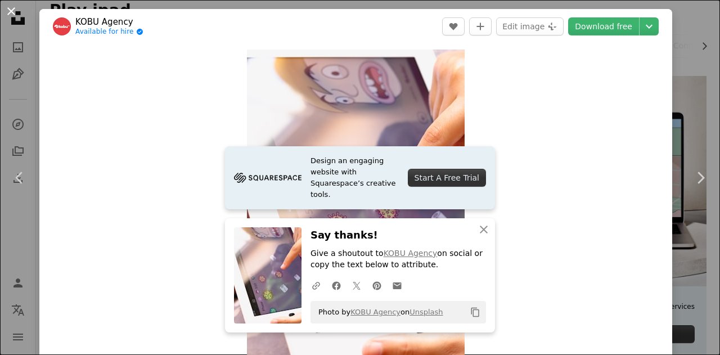
click at [14, 13] on button "An X shape" at bounding box center [12, 12] width 14 height 14
